Goal: Obtain resource: Download file/media

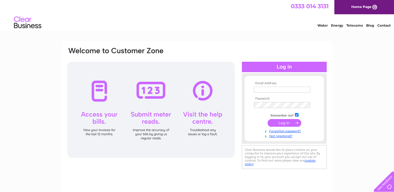
type input "nick@abacusremovals.com"
click at [284, 120] on input "submit" at bounding box center [285, 123] width 34 height 8
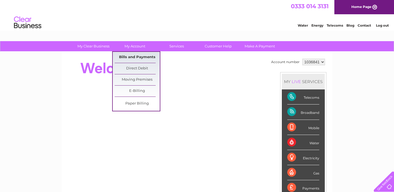
click at [137, 57] on link "Bills and Payments" at bounding box center [137, 57] width 45 height 11
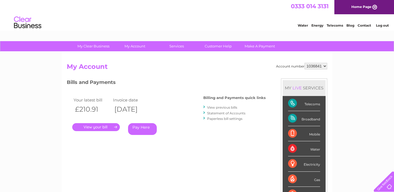
click at [212, 106] on link "View previous bills" at bounding box center [222, 107] width 30 height 4
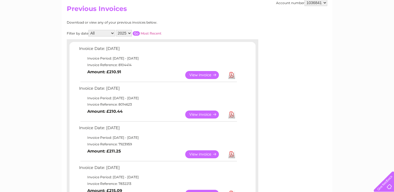
scroll to position [66, 0]
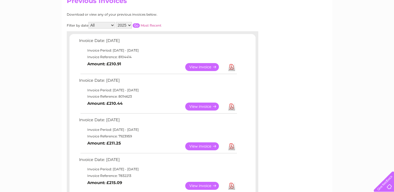
click at [202, 104] on link "View" at bounding box center [205, 106] width 40 height 8
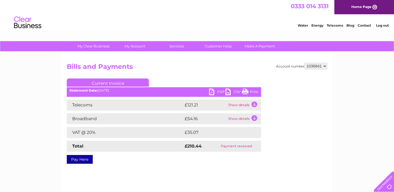
click at [212, 92] on link "PDF" at bounding box center [217, 92] width 16 height 8
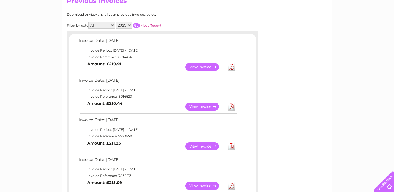
click at [206, 107] on link "View" at bounding box center [205, 106] width 40 height 8
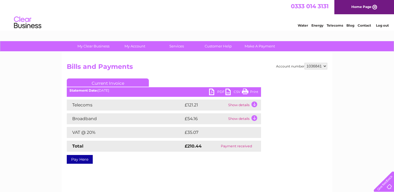
click at [211, 92] on link "PDF" at bounding box center [217, 92] width 16 height 8
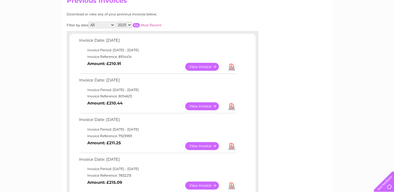
click at [205, 145] on link "View" at bounding box center [205, 146] width 40 height 8
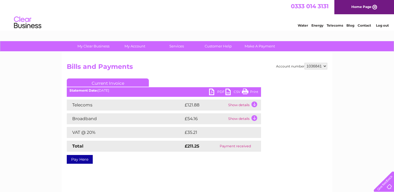
click at [212, 92] on link "PDF" at bounding box center [217, 92] width 16 height 8
